Goal: Task Accomplishment & Management: Use online tool/utility

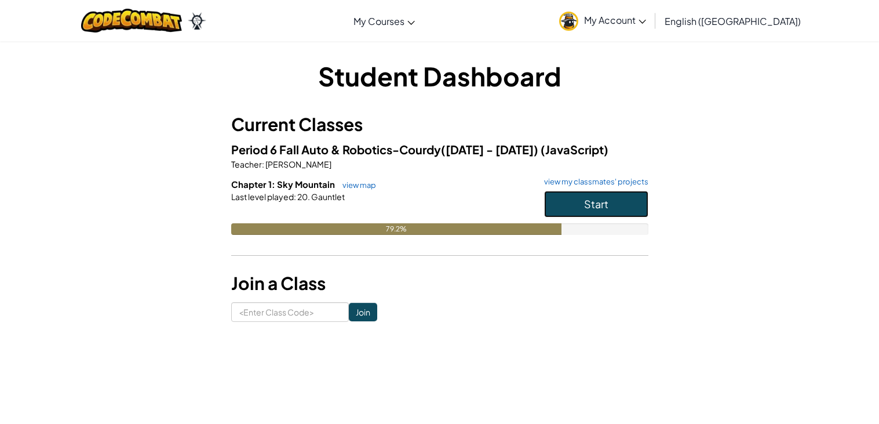
click at [580, 201] on button "Start" at bounding box center [596, 204] width 104 height 27
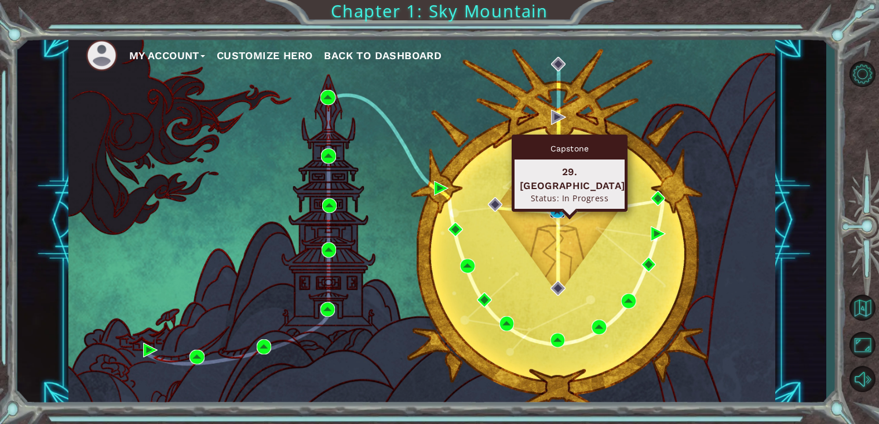
click at [559, 215] on img at bounding box center [557, 210] width 15 height 15
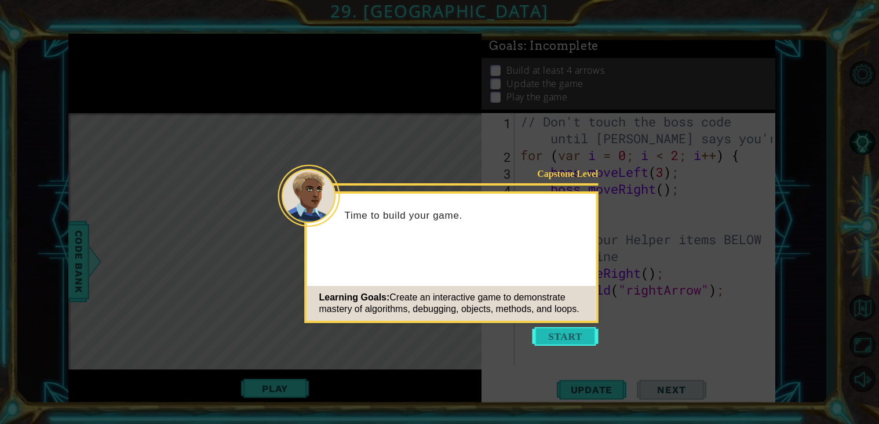
click at [568, 340] on button "Start" at bounding box center [566, 336] width 66 height 19
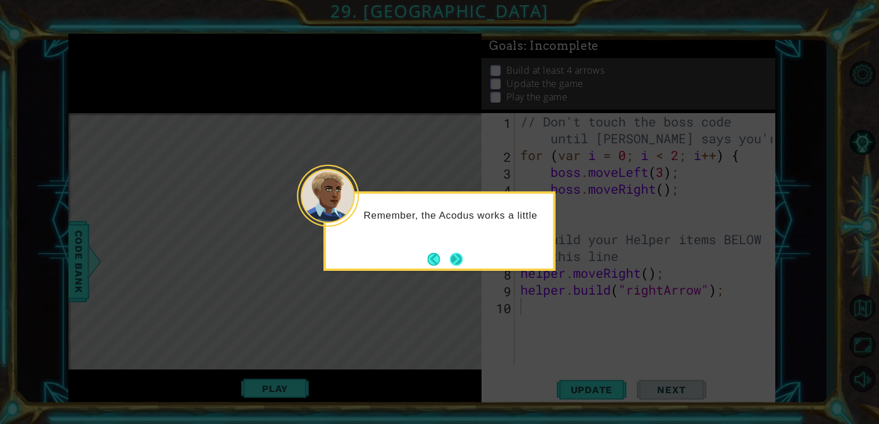
click at [457, 256] on button "Next" at bounding box center [456, 258] width 17 height 17
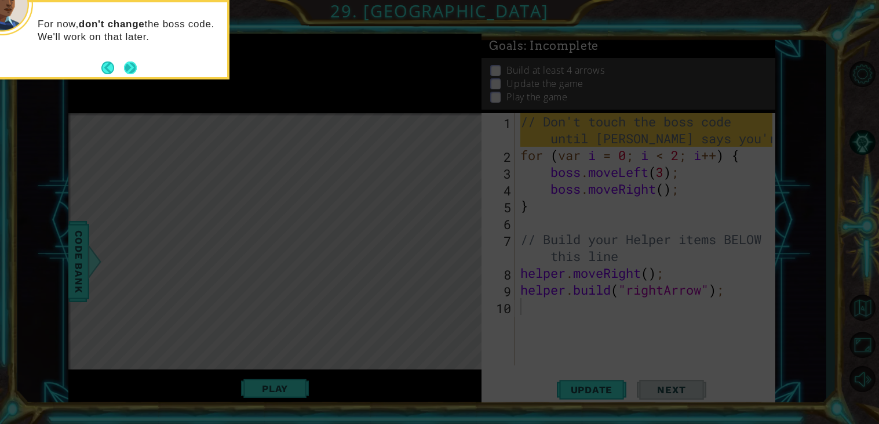
click at [135, 72] on button "Next" at bounding box center [131, 68] width 20 height 20
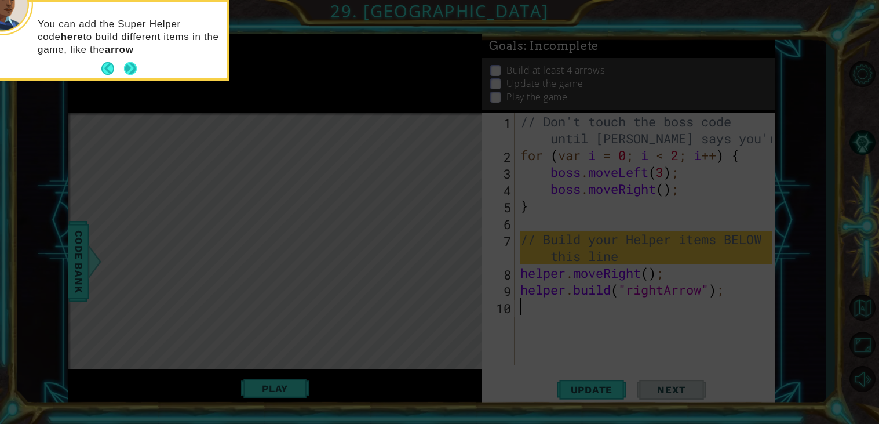
click at [135, 72] on button "Next" at bounding box center [129, 68] width 21 height 21
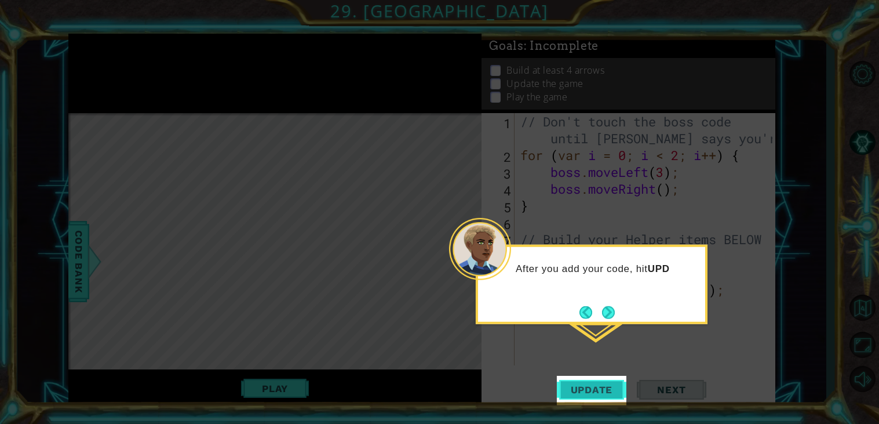
click at [591, 386] on span "Update" at bounding box center [592, 390] width 66 height 12
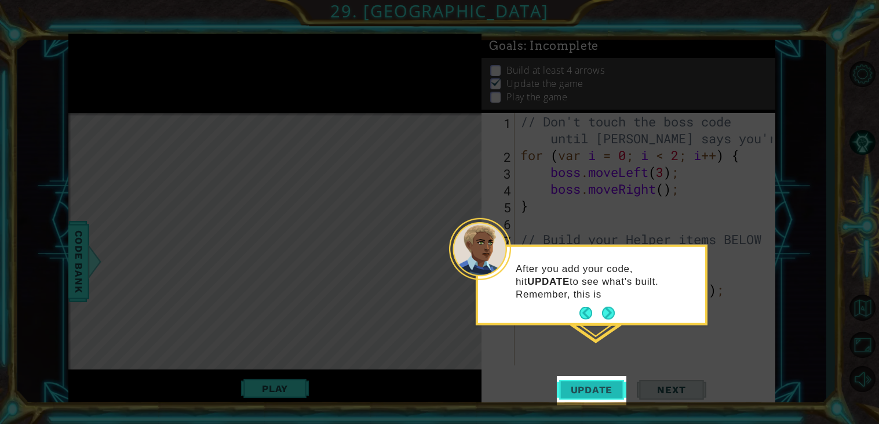
click at [591, 386] on span "Update" at bounding box center [592, 390] width 66 height 12
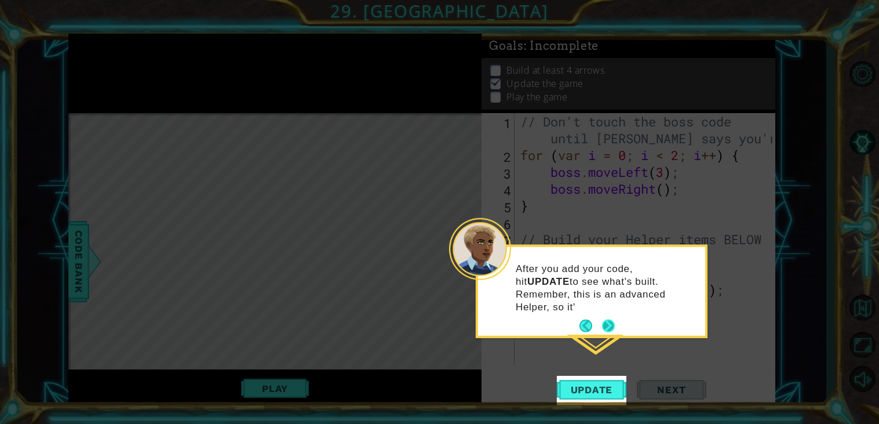
click at [610, 319] on button "Next" at bounding box center [608, 325] width 13 height 13
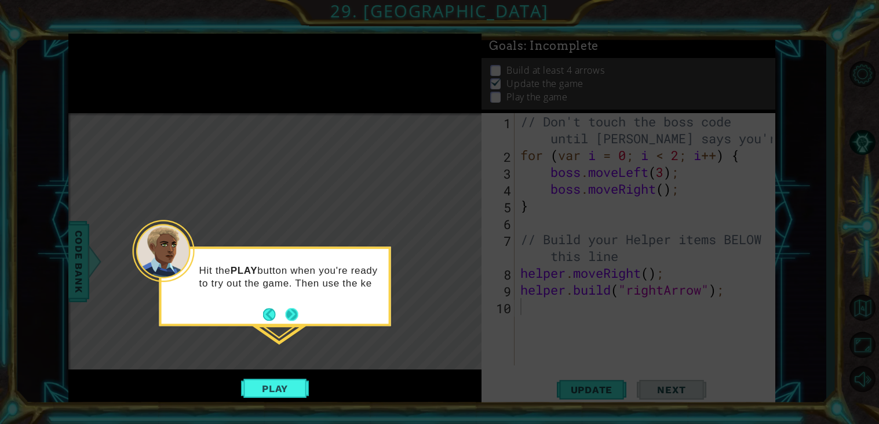
click at [294, 315] on button "Next" at bounding box center [291, 314] width 21 height 21
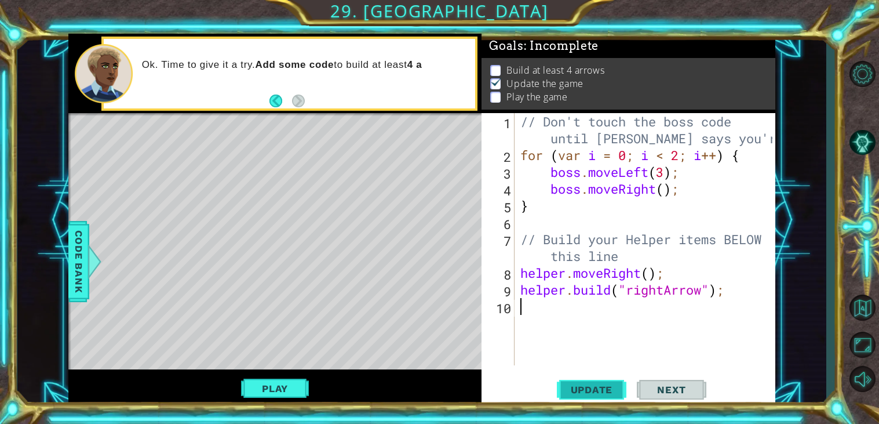
click at [604, 394] on span "Update" at bounding box center [592, 390] width 66 height 12
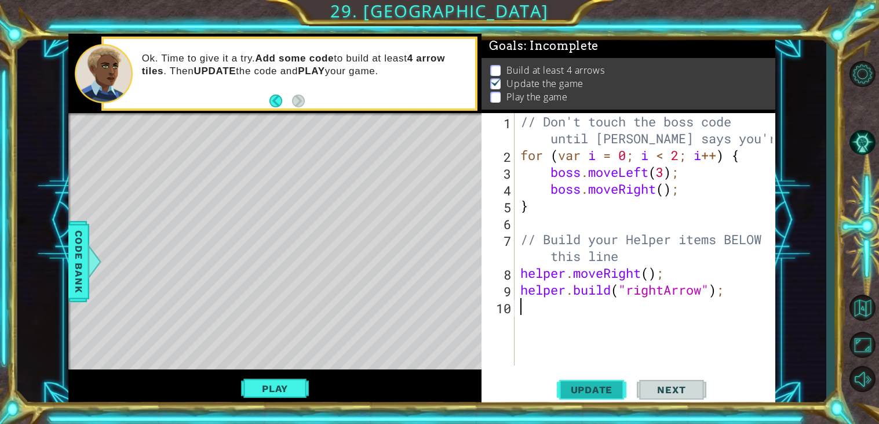
click at [605, 394] on span "Update" at bounding box center [592, 390] width 66 height 12
click at [605, 395] on span "Update" at bounding box center [592, 390] width 66 height 12
type textarea "helper.moveRight();"
click at [590, 310] on div "// Don't touch the boss code until Vega says you're ready! for ( var i = 0 ; i …" at bounding box center [648, 264] width 260 height 303
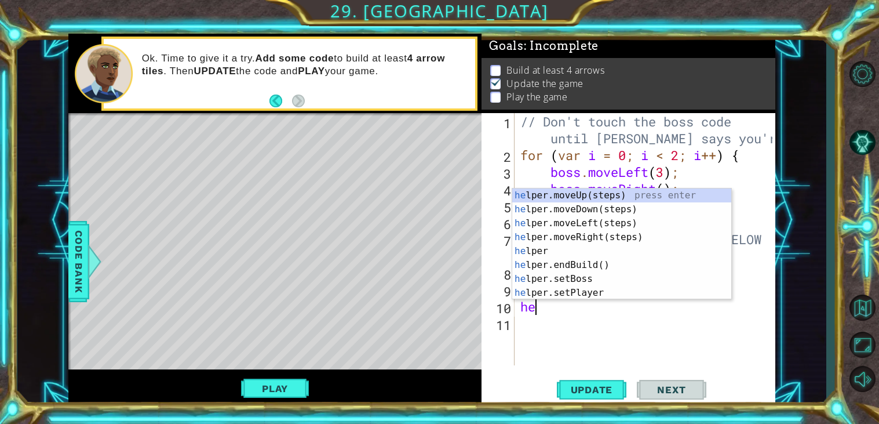
type textarea "h"
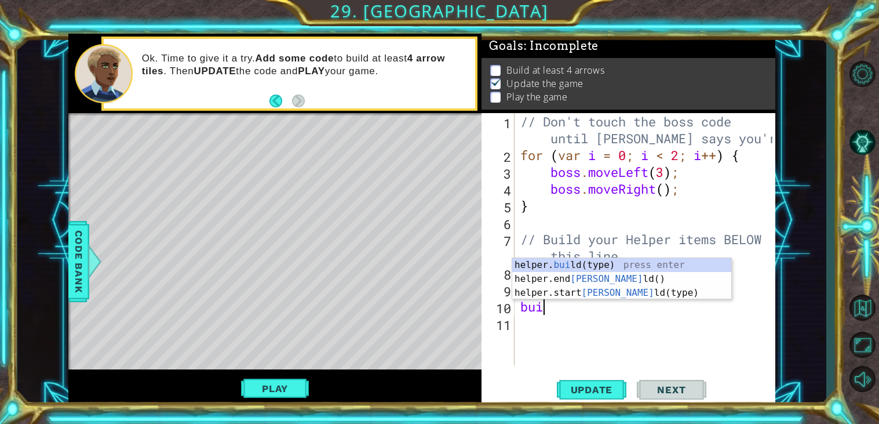
scroll to position [0, 1]
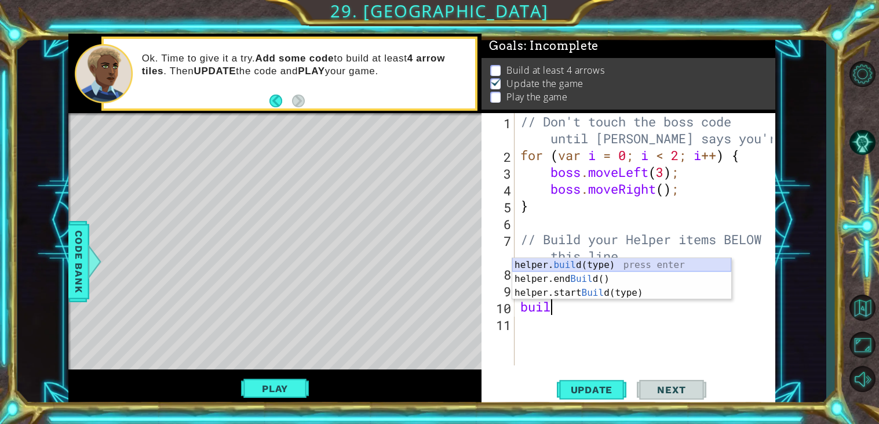
click at [634, 264] on div "helper. buil d(type) press enter helper.end Buil d() press enter helper.start B…" at bounding box center [622, 293] width 219 height 70
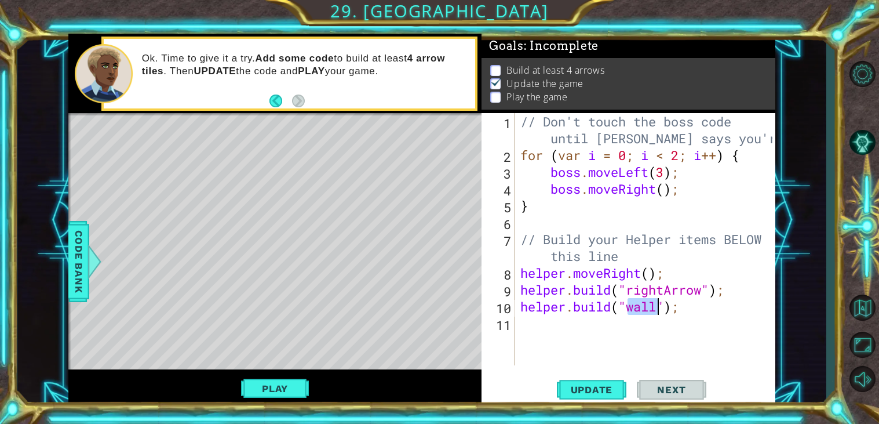
click at [686, 307] on div "// Don't touch the boss code until Vega says you're ready! for ( var i = 0 ; i …" at bounding box center [648, 264] width 260 height 303
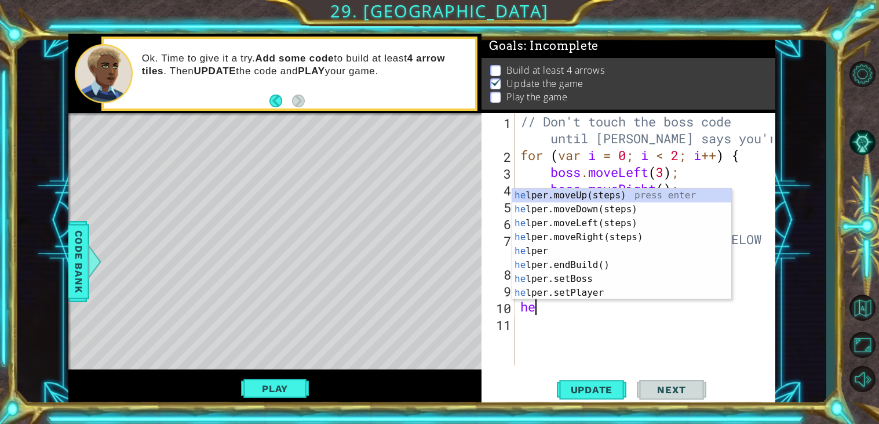
type textarea "h"
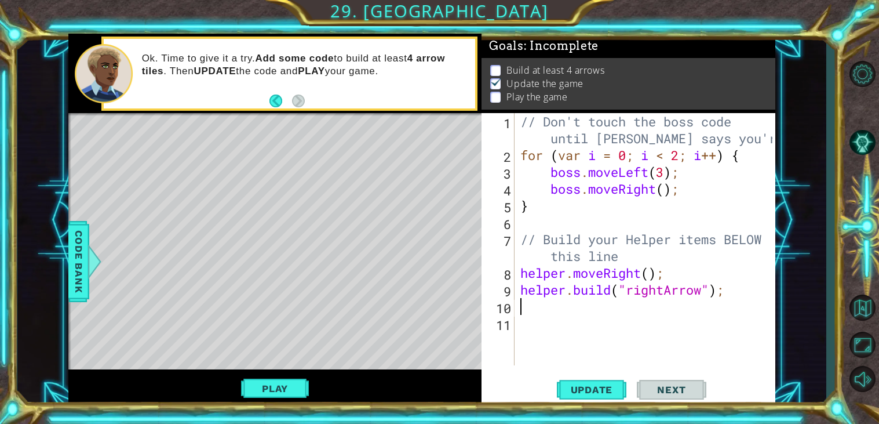
type textarea "h"
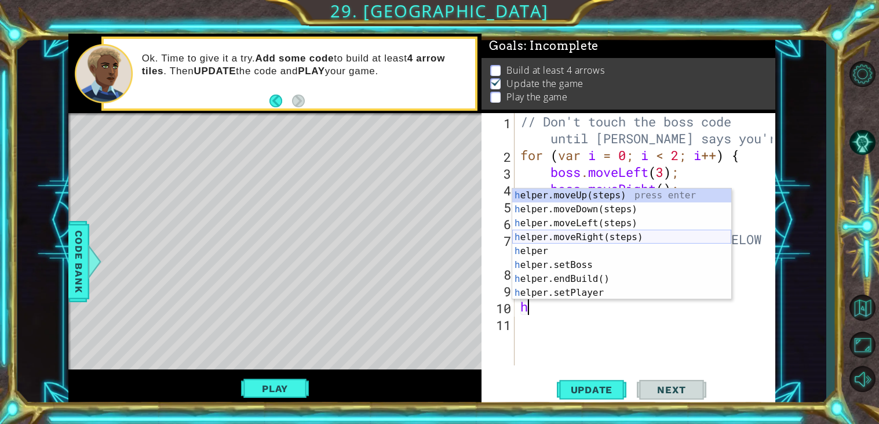
click at [652, 231] on div "h elper.moveUp(steps) press enter h elper.moveDown(steps) press enter h elper.m…" at bounding box center [622, 257] width 219 height 139
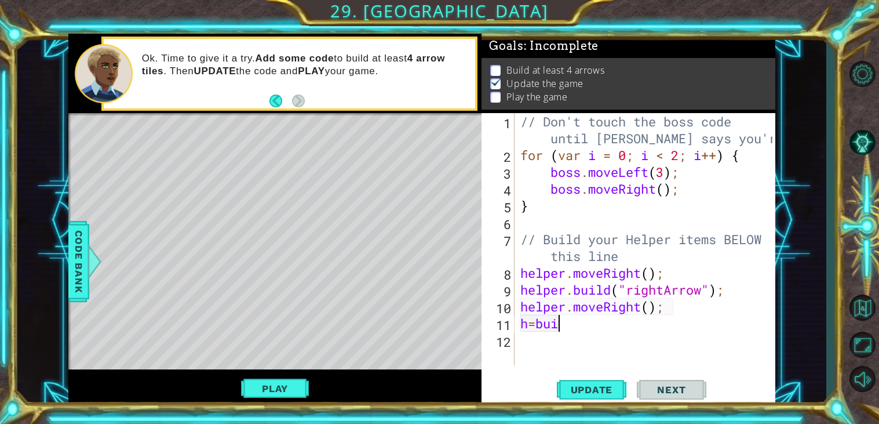
scroll to position [0, 1]
type textarea "h"
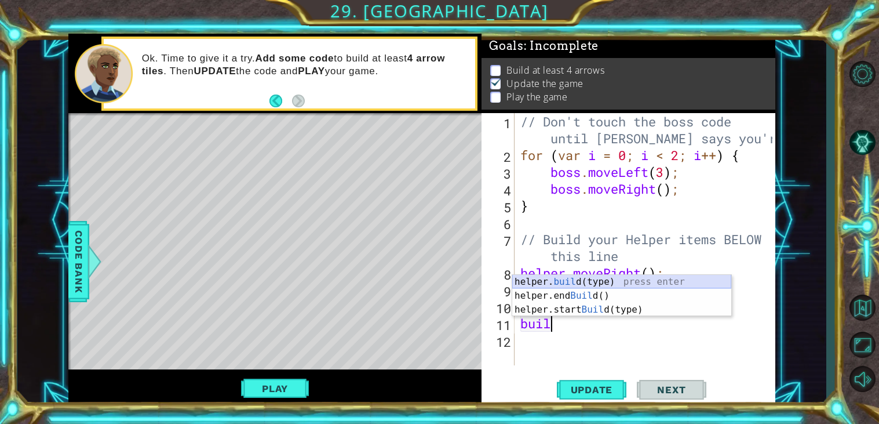
click at [619, 282] on div "helper. buil d(type) press enter helper.end Buil d() press enter helper.start B…" at bounding box center [622, 310] width 219 height 70
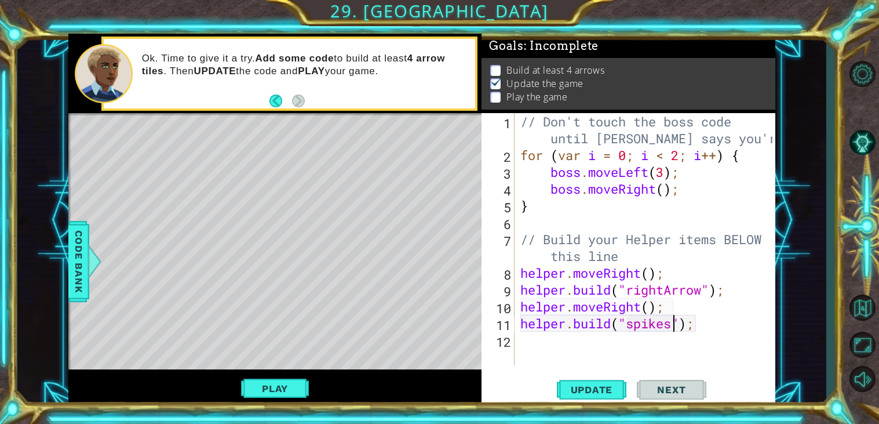
scroll to position [0, 6]
type textarea "helper.build("spikes");"
click at [604, 389] on span "Update" at bounding box center [592, 390] width 66 height 12
click at [286, 381] on button "Play" at bounding box center [275, 388] width 68 height 22
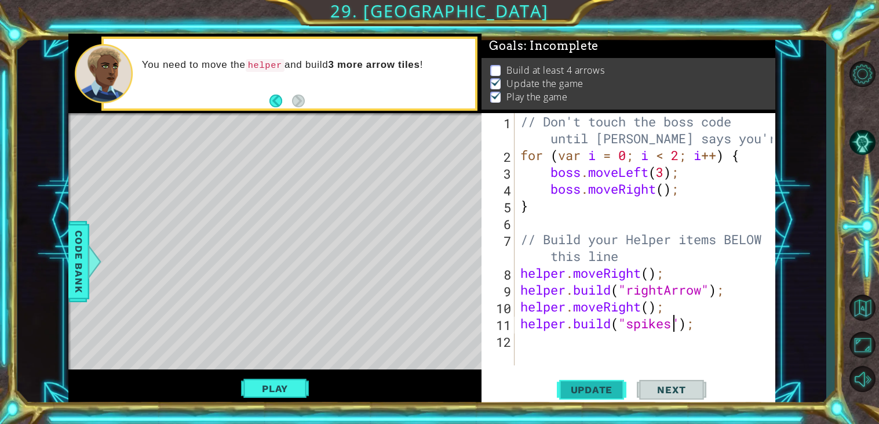
click at [580, 387] on span "Update" at bounding box center [592, 390] width 66 height 12
click at [560, 358] on div "// Don't touch the boss code until Vega says you're ready! for ( var i = 0 ; i …" at bounding box center [648, 264] width 260 height 303
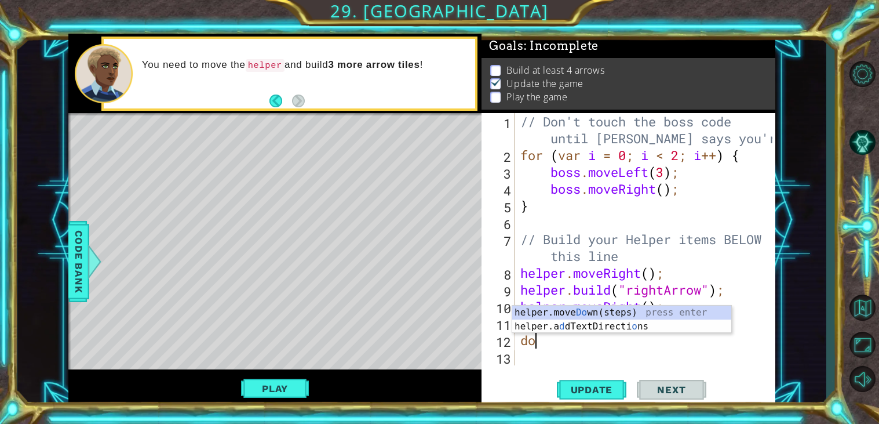
type textarea "dow"
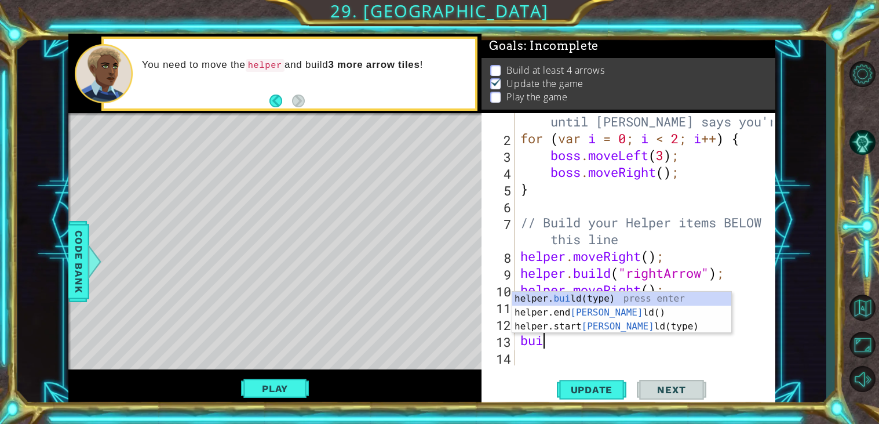
scroll to position [0, 1]
click at [624, 299] on div "helper. build (type) press enter helper.end Build () press enter helper.start B…" at bounding box center [622, 327] width 219 height 70
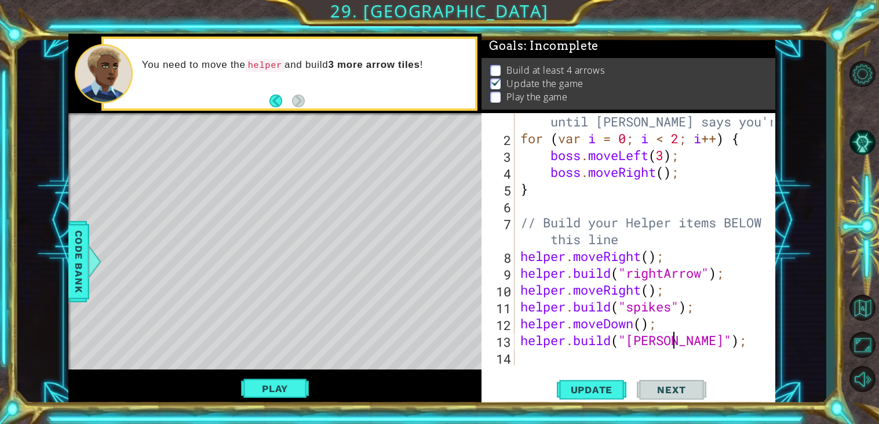
scroll to position [0, 8]
type textarea "helper.build("downArrow");"
click at [532, 360] on div "// Don't touch the boss code until Vega says you're ready! for ( var i = 0 ; i …" at bounding box center [648, 247] width 260 height 303
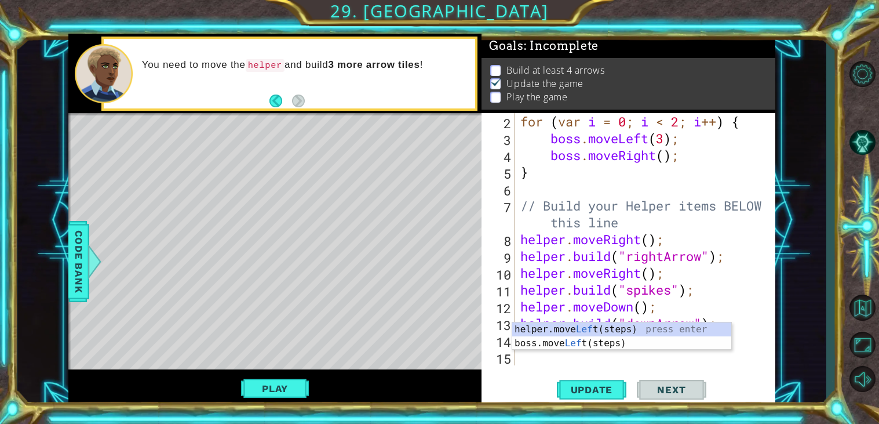
scroll to position [33, 0]
type textarea "left"
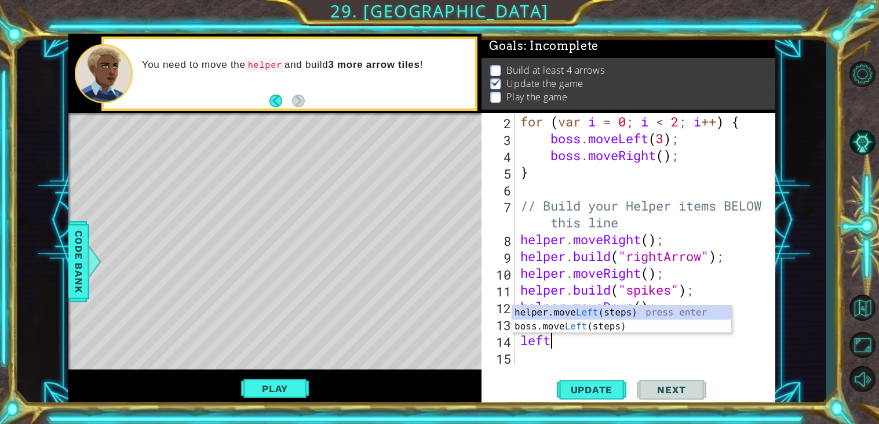
scroll to position [50, 0]
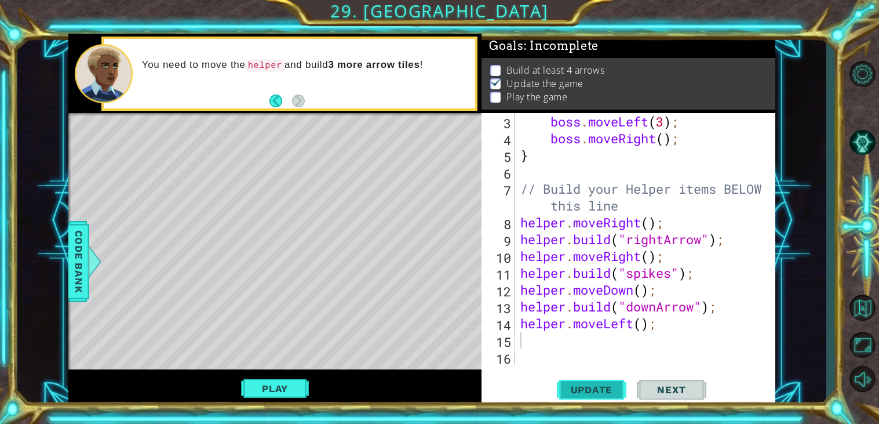
click at [598, 383] on button "Update" at bounding box center [592, 390] width 70 height 30
type textarea "helper.build("upArrow");"
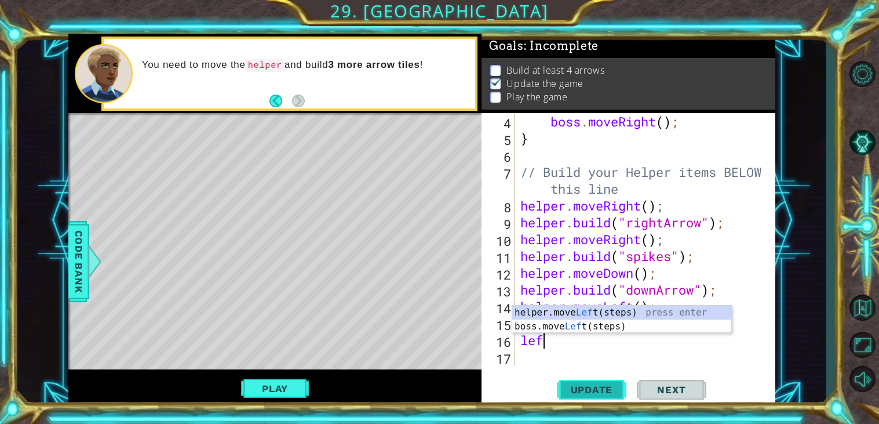
scroll to position [0, 1]
type textarea "left"
click at [615, 312] on div "helper.move Left (steps) press enter boss.move Left (steps) press enter" at bounding box center [622, 334] width 219 height 56
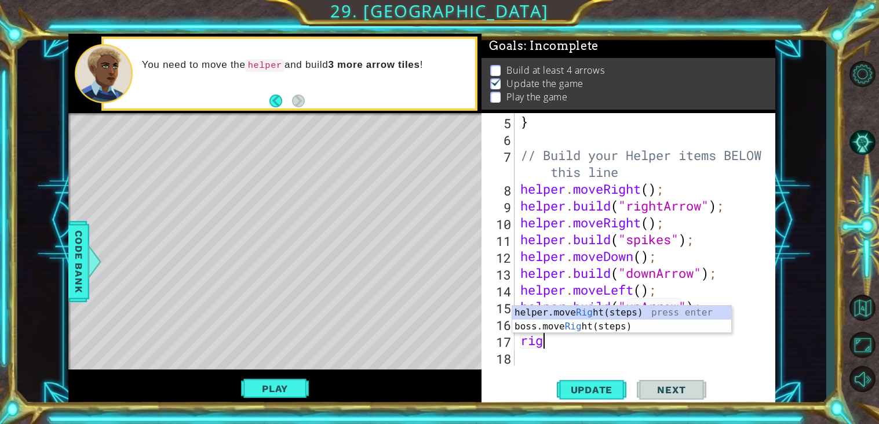
scroll to position [0, 0]
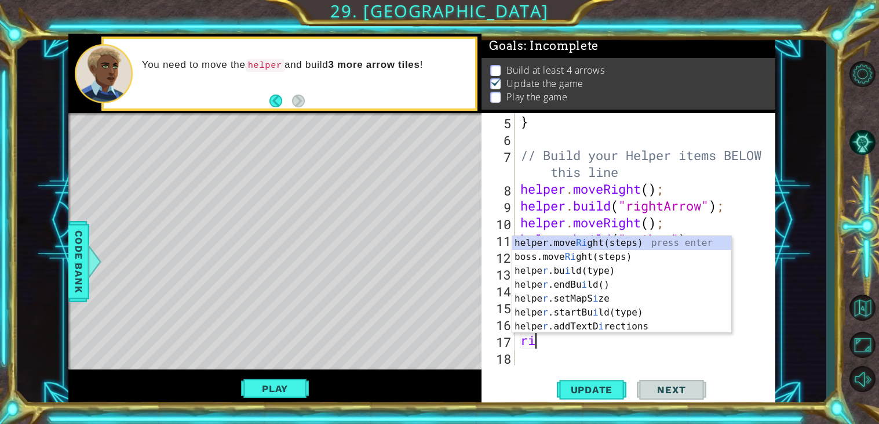
type textarea "r"
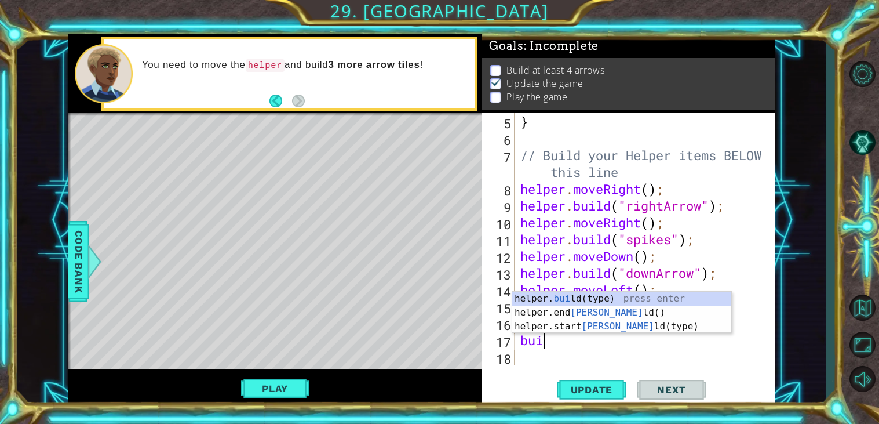
scroll to position [0, 1]
click at [625, 303] on div "helper. buil d(type) press enter helper.end Buil d() press enter helper.start B…" at bounding box center [622, 327] width 219 height 70
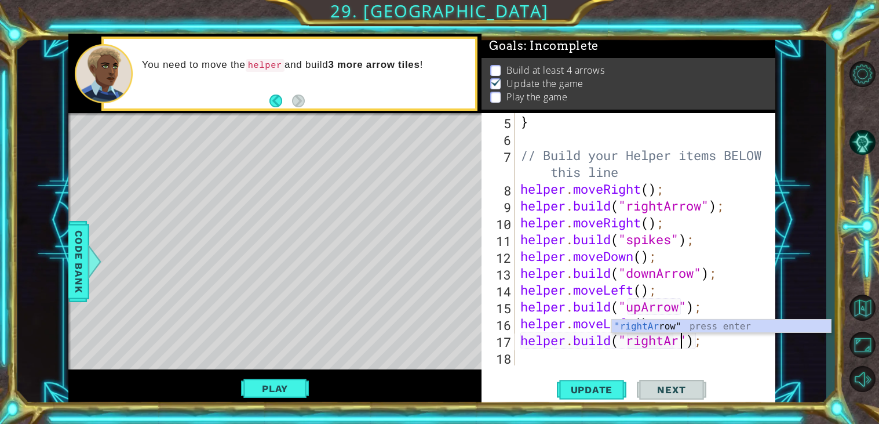
scroll to position [0, 8]
type textarea "helper.build("rightArrow");"
click at [576, 375] on div "helper.build("rightArrow"); 5 6 7 8 9 10 11 12 13 14 15 16 17 18 } // Build you…" at bounding box center [629, 259] width 294 height 293
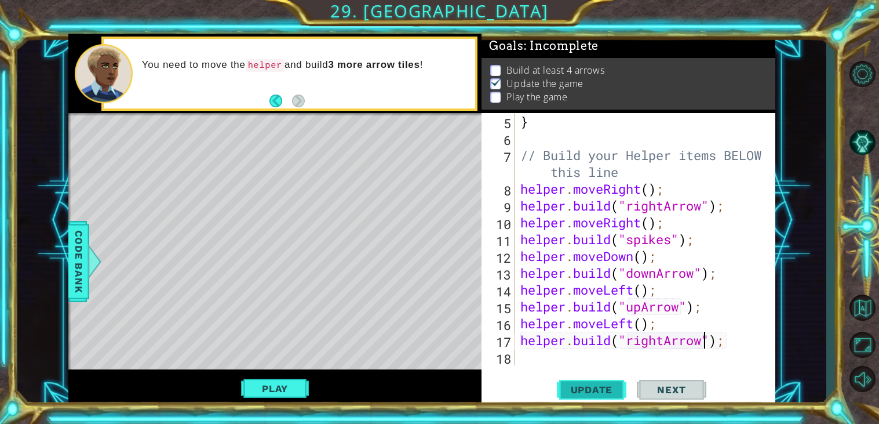
click at [580, 389] on span "Update" at bounding box center [592, 390] width 66 height 12
click at [684, 360] on div "} // Build your Helper items BELOW this line helper . moveRight ( ) ; helper . …" at bounding box center [648, 256] width 260 height 286
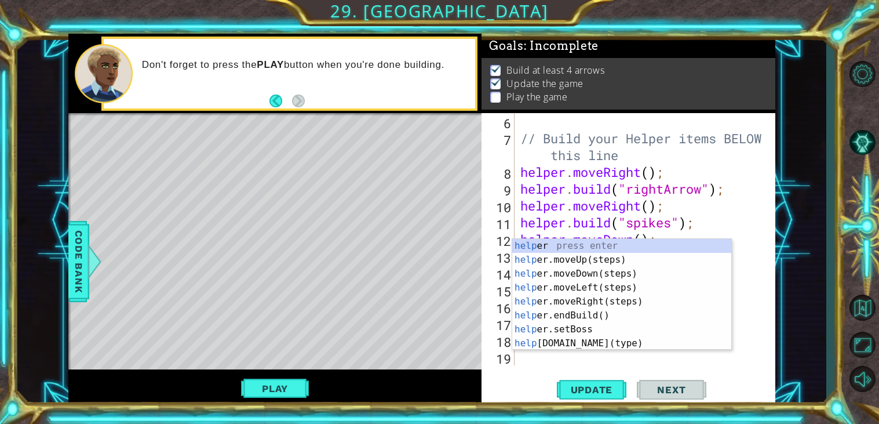
scroll to position [100, 0]
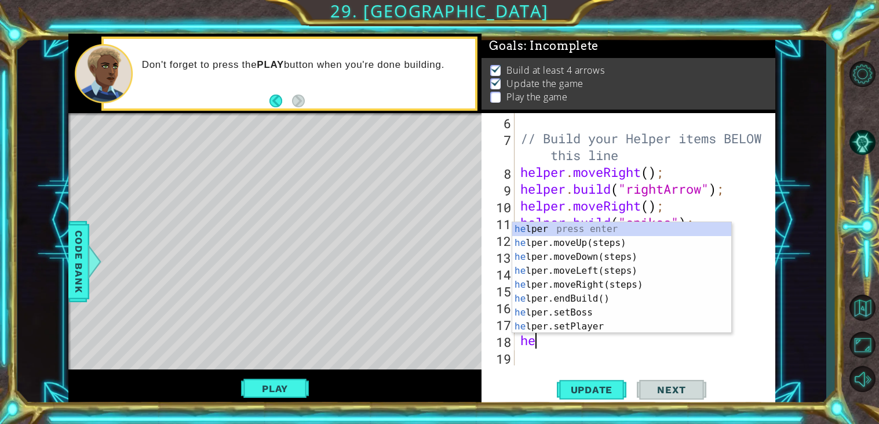
type textarea "h"
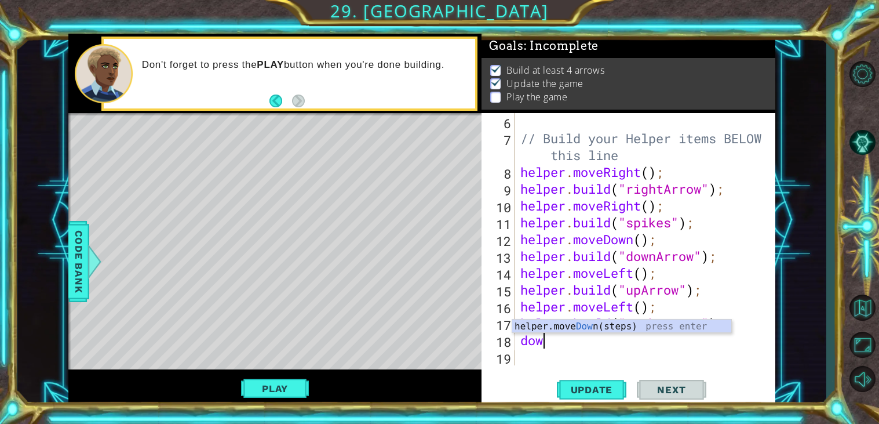
scroll to position [0, 1]
type textarea "down"
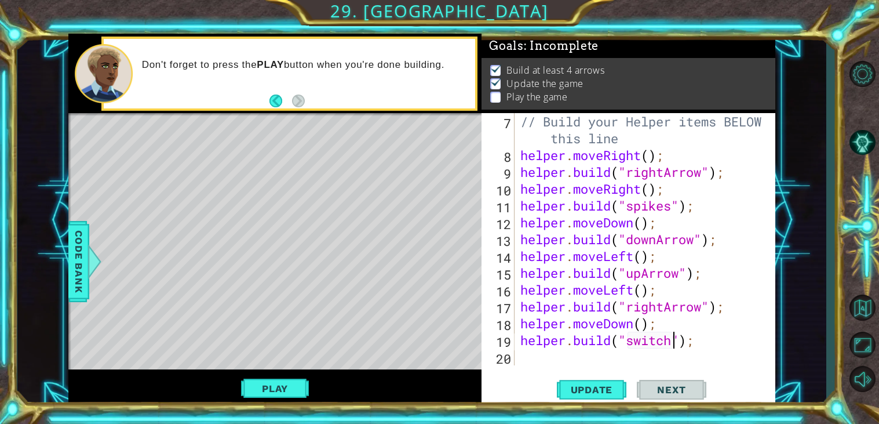
scroll to position [0, 6]
type textarea "helper.build("switchblock");"
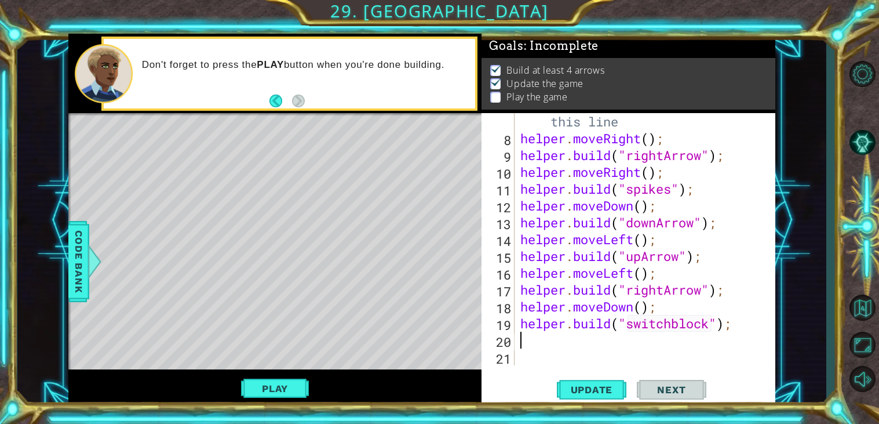
scroll to position [135, 0]
click at [590, 385] on span "Update" at bounding box center [592, 390] width 66 height 12
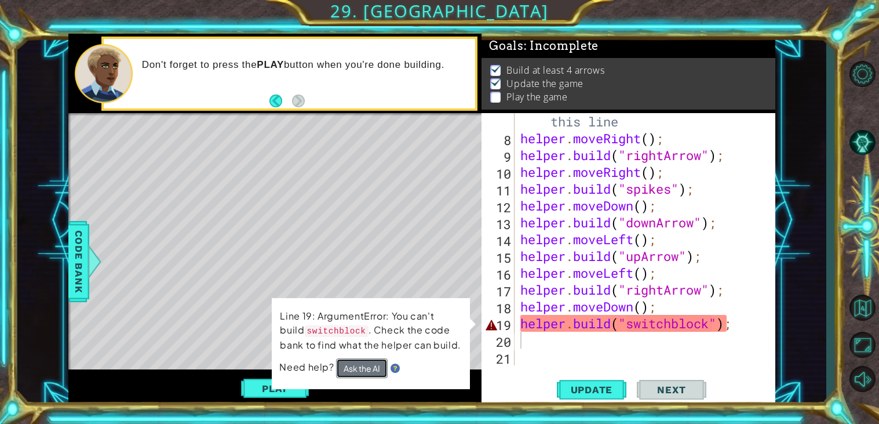
click at [368, 369] on button "Ask the AI" at bounding box center [363, 368] width 52 height 20
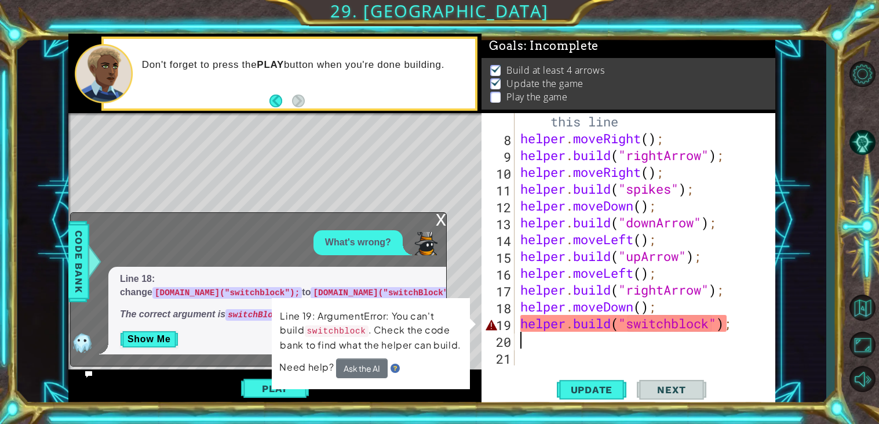
click at [445, 217] on div "x" at bounding box center [441, 219] width 10 height 12
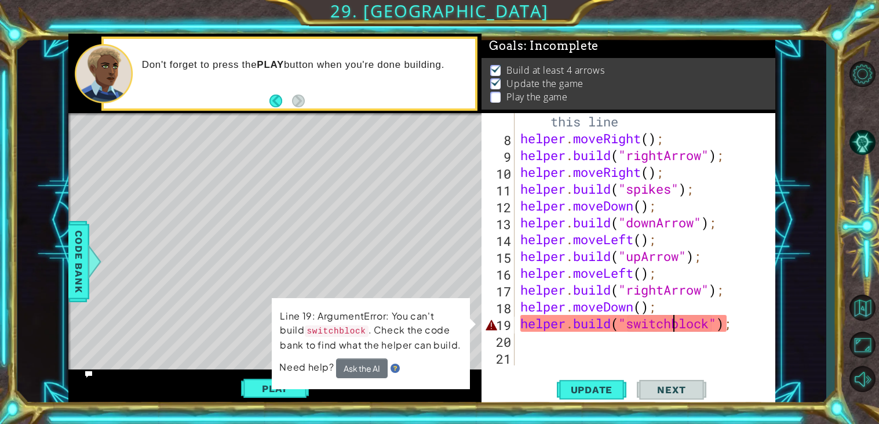
click at [677, 323] on div "// Build your Helper items BELOW this line helper . moveRight ( ) ; helper . bu…" at bounding box center [648, 247] width 260 height 303
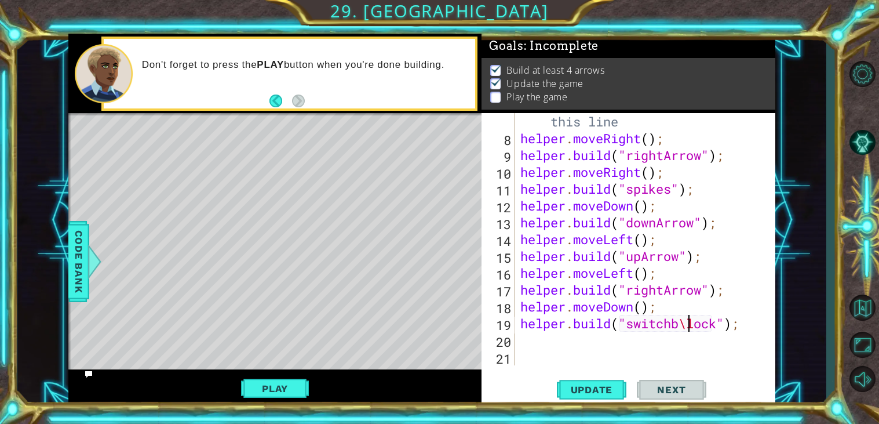
scroll to position [0, 8]
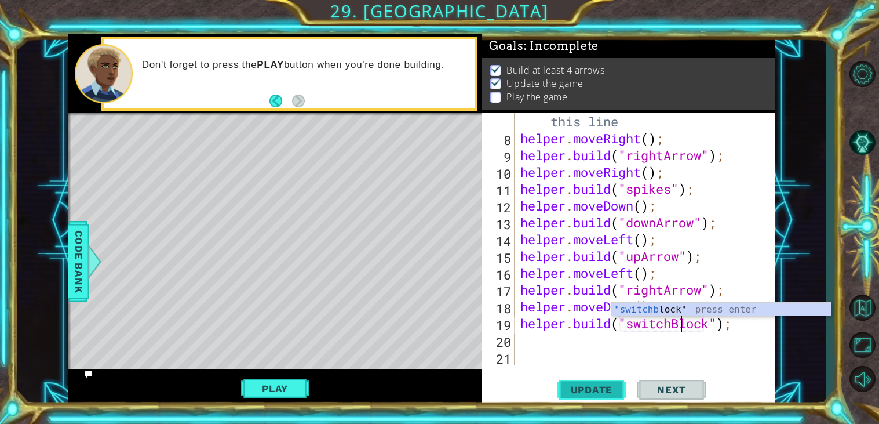
type textarea "helper.build("switchBlock");"
click at [602, 392] on span "Update" at bounding box center [592, 390] width 66 height 12
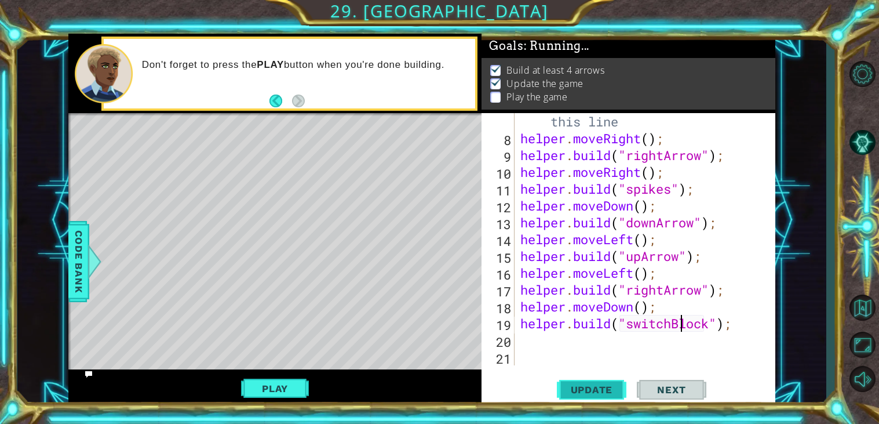
click at [605, 391] on span "Update" at bounding box center [592, 390] width 66 height 12
click at [395, 379] on div "Play" at bounding box center [274, 387] width 413 height 37
click at [564, 357] on div "// Build your Helper items BELOW this line helper . moveRight ( ) ; helper . bu…" at bounding box center [648, 247] width 260 height 303
click at [565, 348] on div "// Build your Helper items BELOW this line helper . moveRight ( ) ; helper . bu…" at bounding box center [648, 247] width 260 height 303
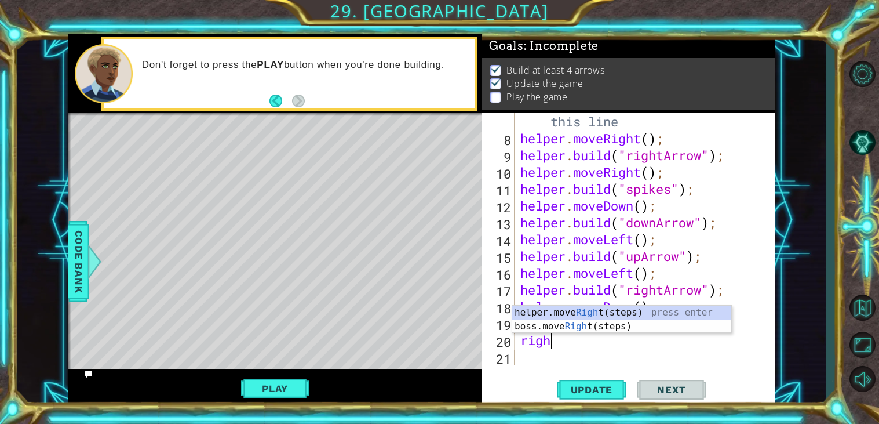
type textarea "right"
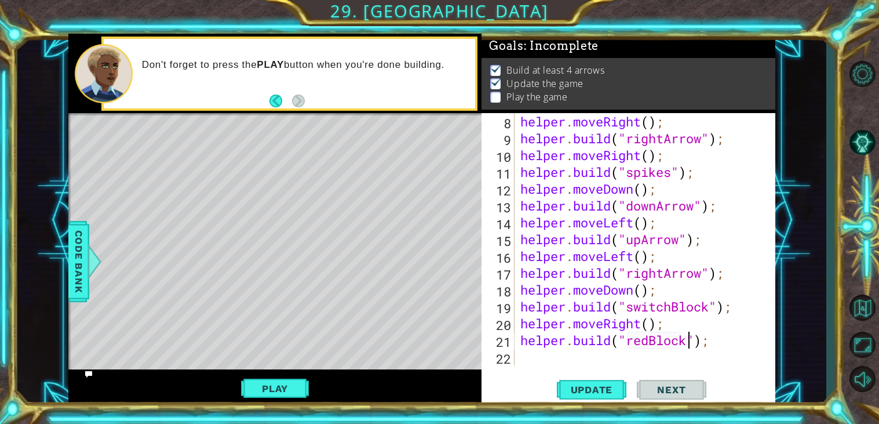
scroll to position [0, 8]
type textarea "helper.build("redBlock");"
click at [581, 391] on span "Update" at bounding box center [592, 390] width 66 height 12
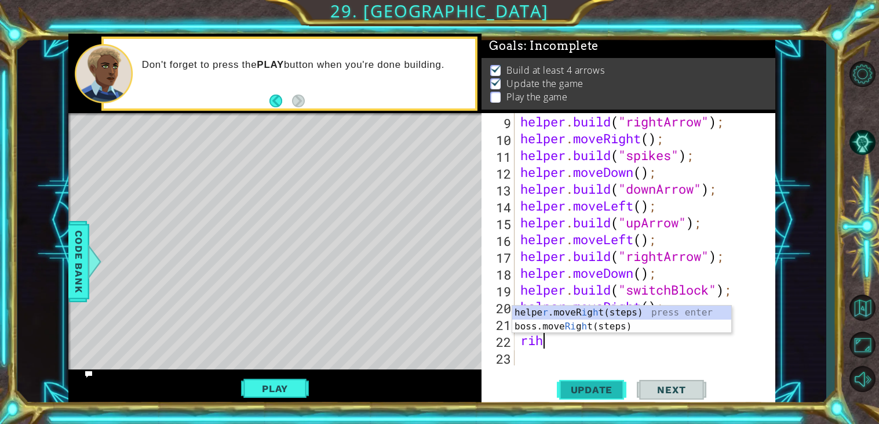
scroll to position [0, 1]
type textarea "r"
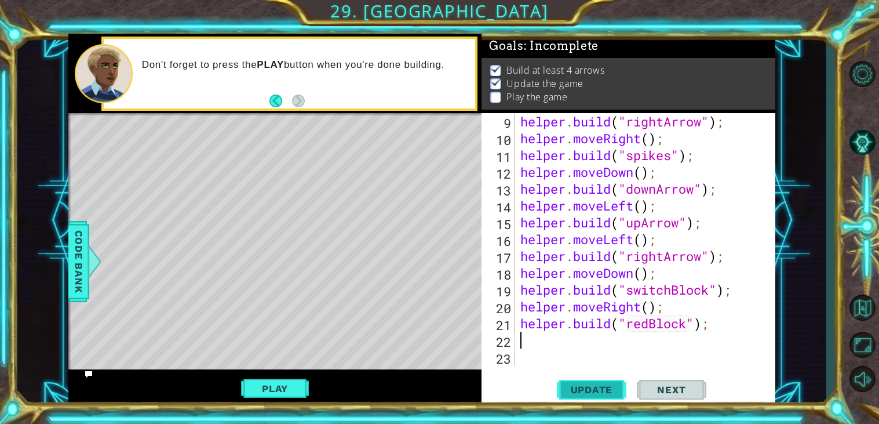
scroll to position [0, 0]
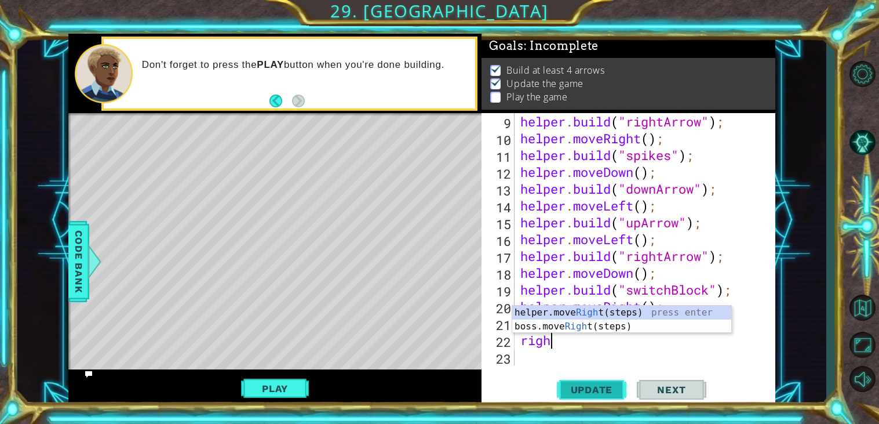
type textarea "right"
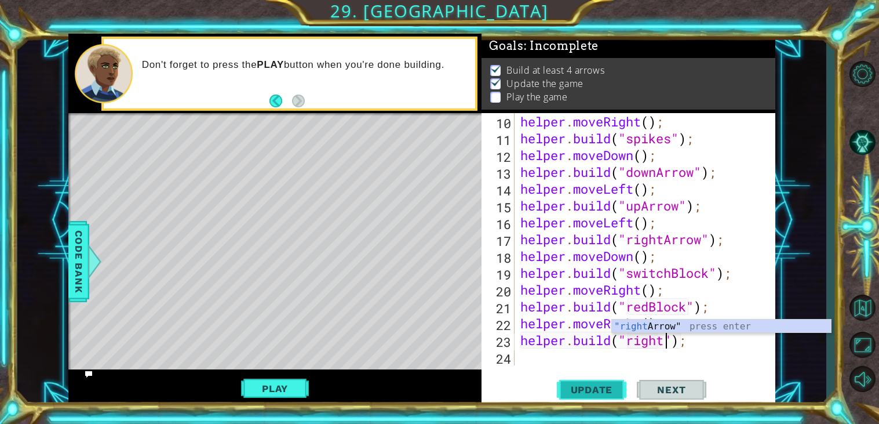
scroll to position [0, 7]
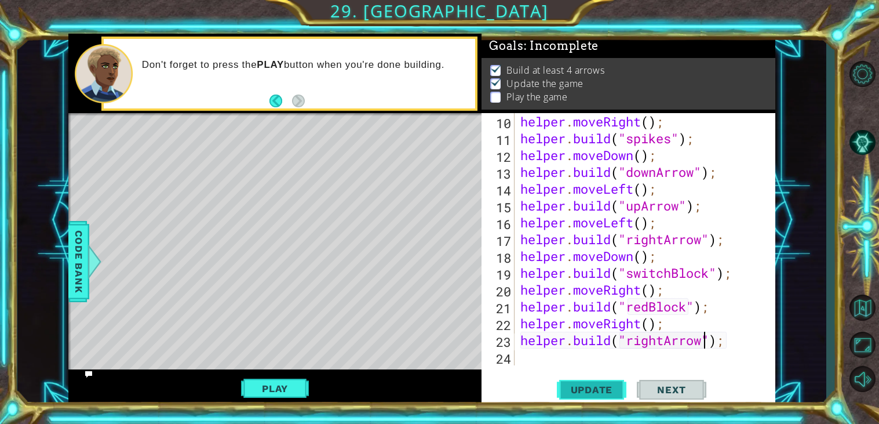
type textarea "helper.build("rightArrow");"
click at [601, 394] on span "Update" at bounding box center [592, 390] width 66 height 12
click at [661, 358] on div "helper . moveRight ( ) ; helper . build ( "spikes" ) ; helper . moveDown ( ) ; …" at bounding box center [648, 256] width 260 height 286
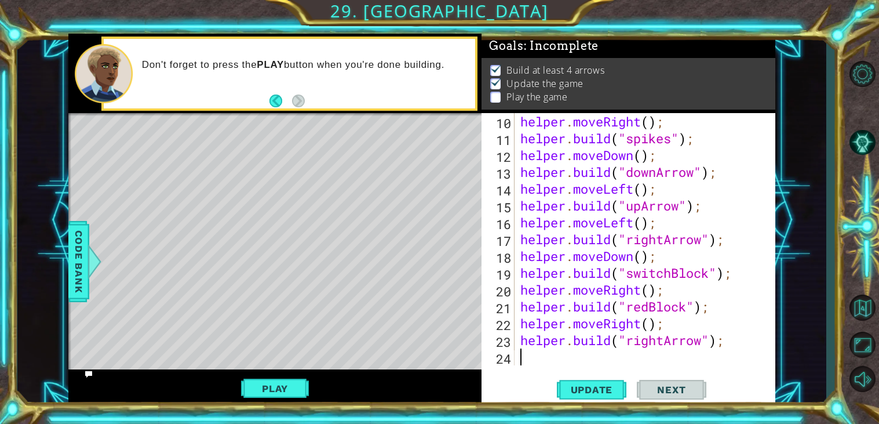
type textarea "right"
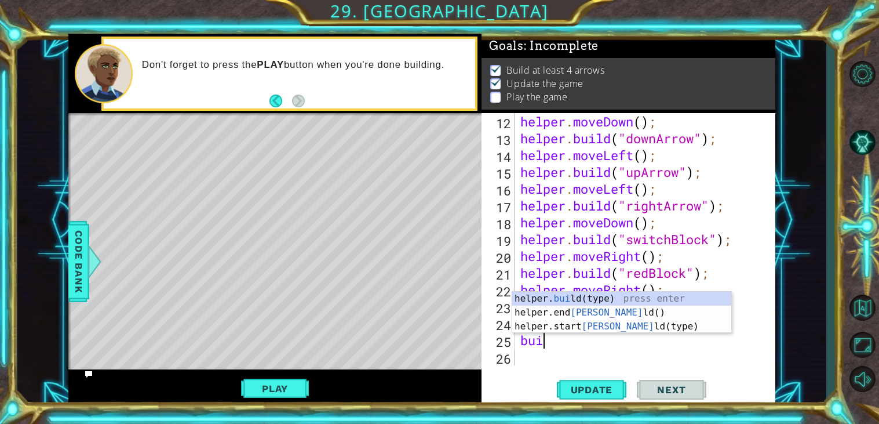
scroll to position [0, 1]
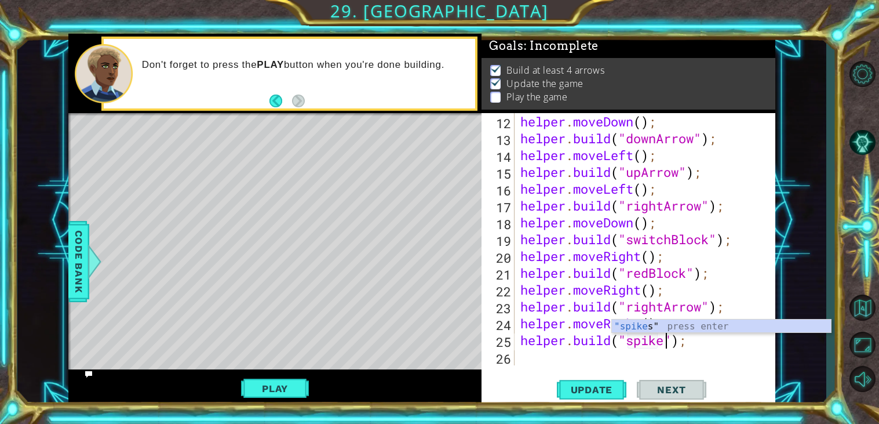
type textarea "helper.build("spikes");"
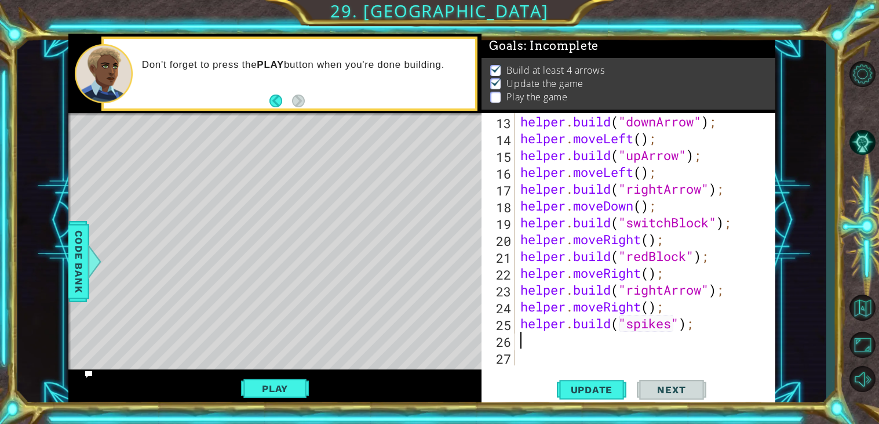
scroll to position [235, 0]
click at [573, 395] on span "Update" at bounding box center [592, 390] width 66 height 12
type textarea "i"
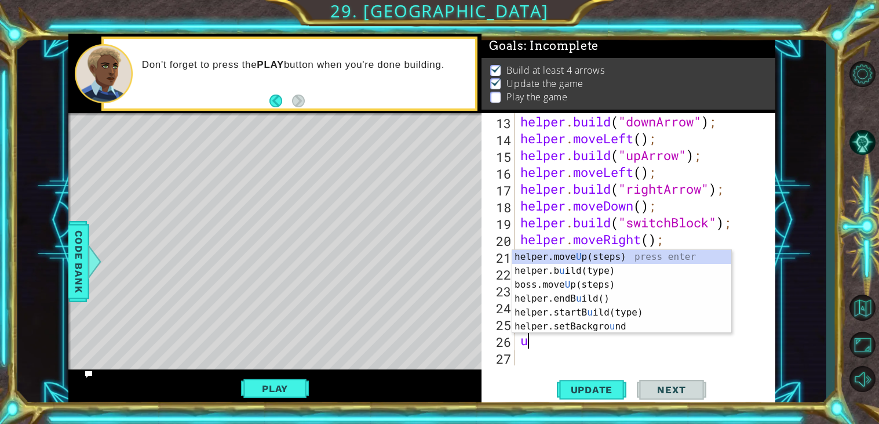
type textarea "up"
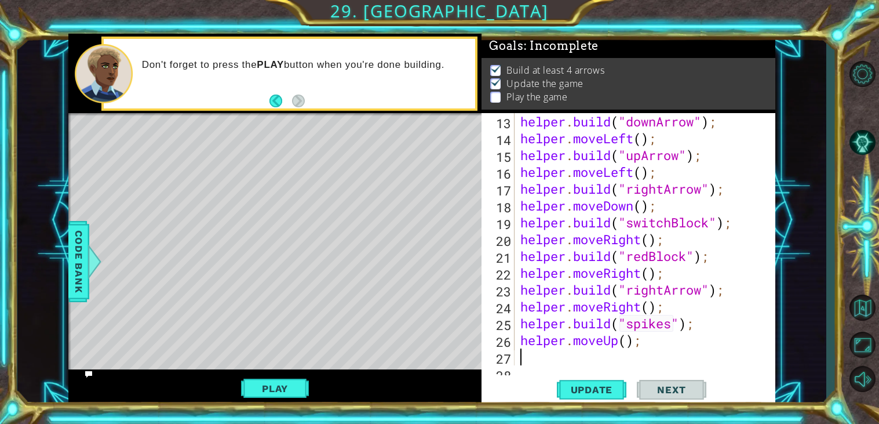
scroll to position [252, 0]
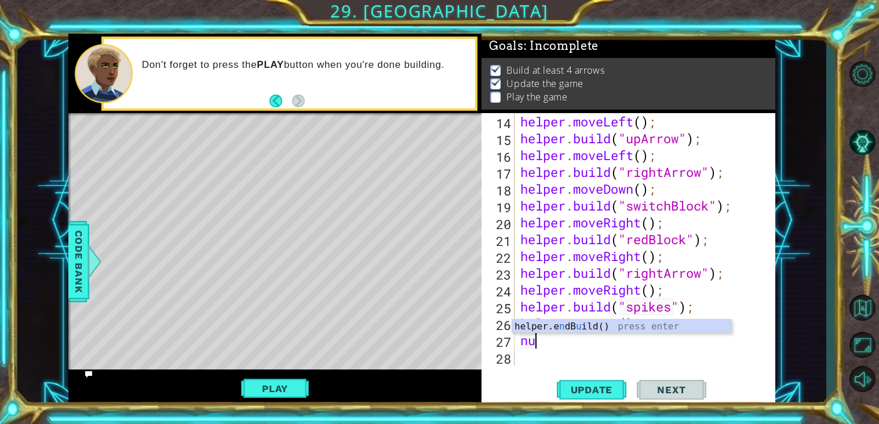
type textarea "n"
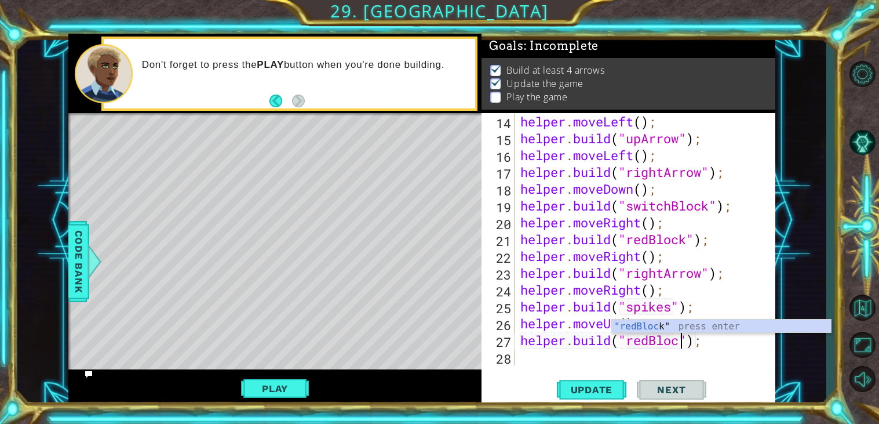
scroll to position [0, 8]
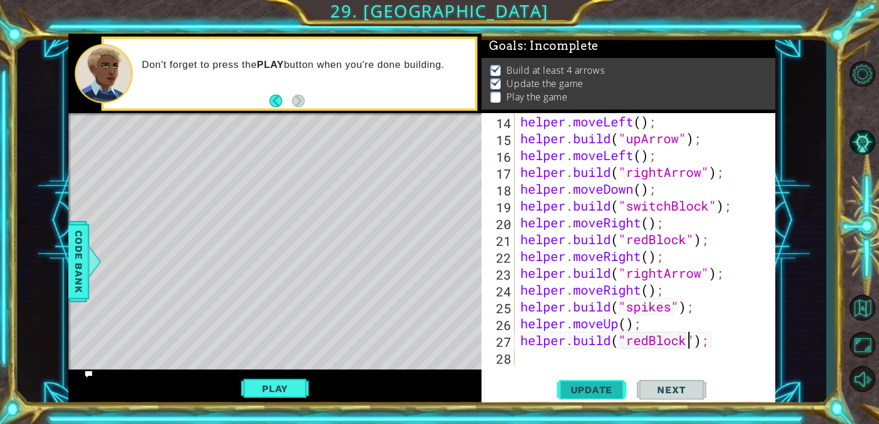
type textarea "helper.build("redBlock");"
click at [596, 391] on span "Update" at bounding box center [592, 390] width 66 height 12
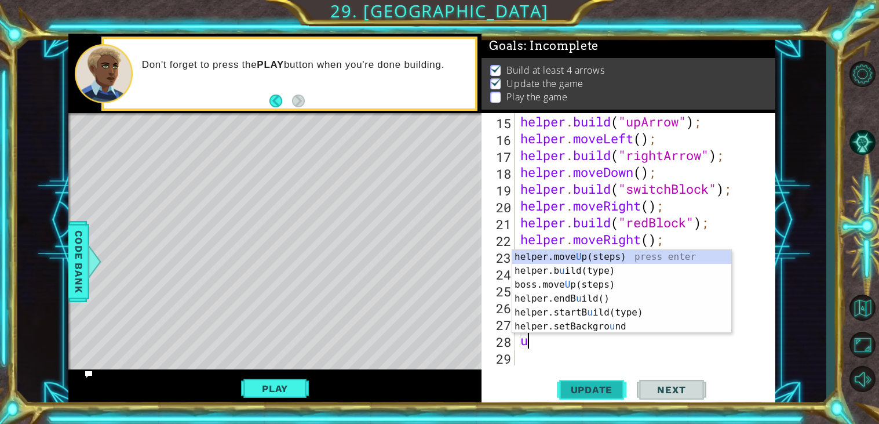
type textarea "up"
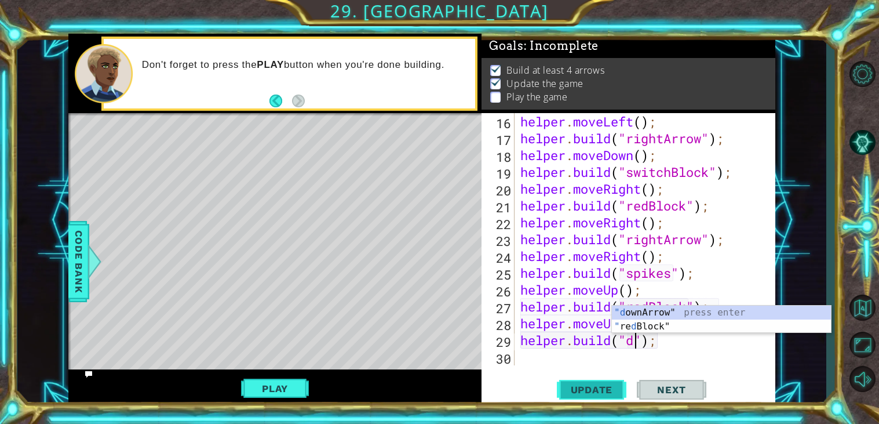
scroll to position [0, 5]
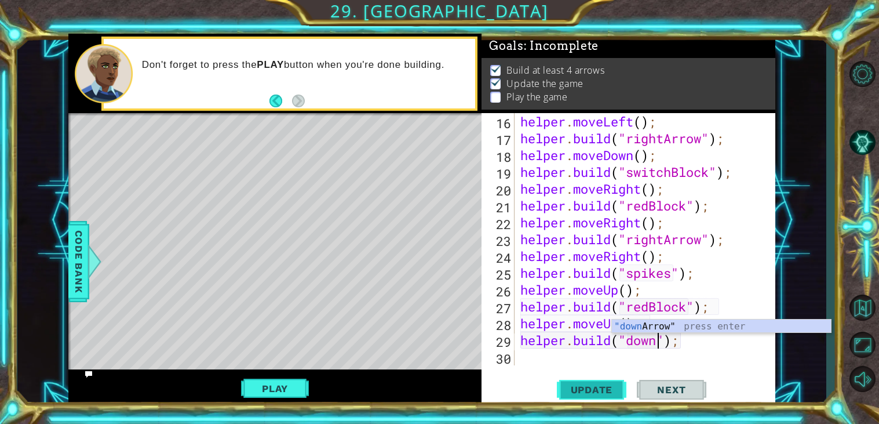
type textarea "helper.build("downArrow");"
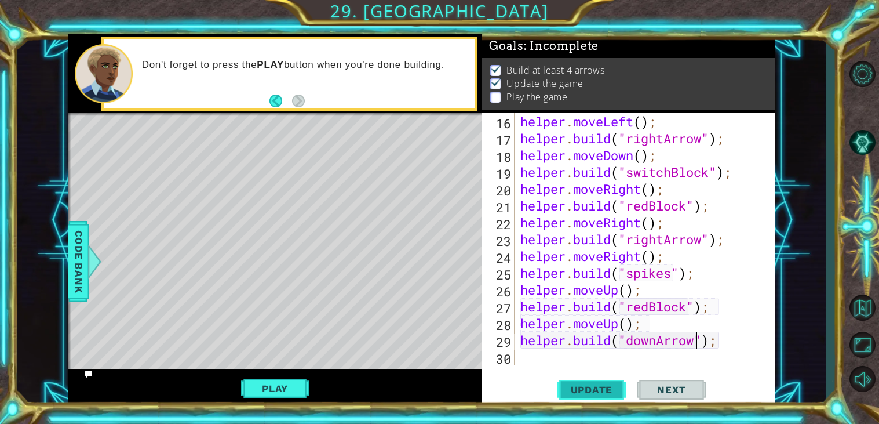
scroll to position [0, 0]
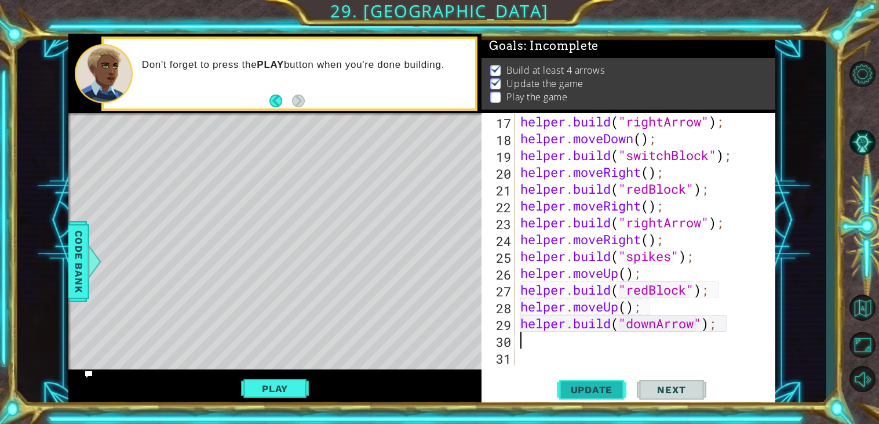
click at [590, 392] on span "Update" at bounding box center [592, 390] width 66 height 12
